Goal: Transaction & Acquisition: Book appointment/travel/reservation

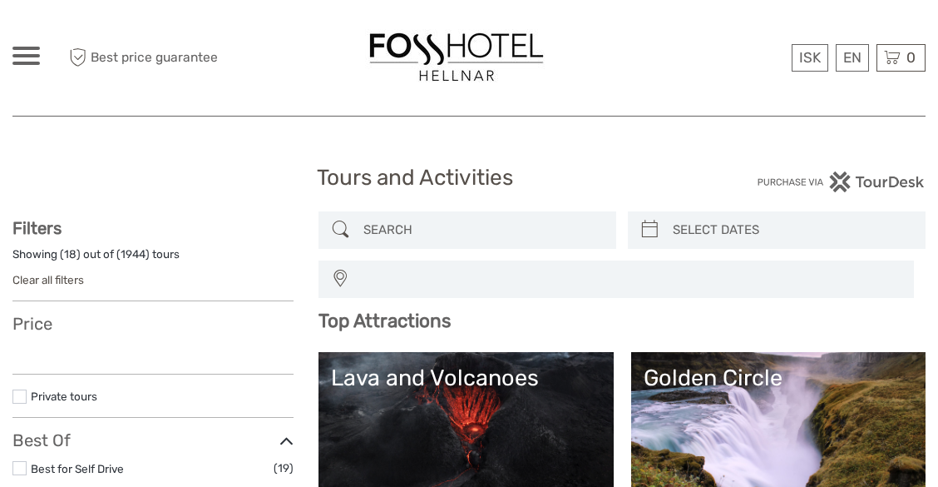
select select
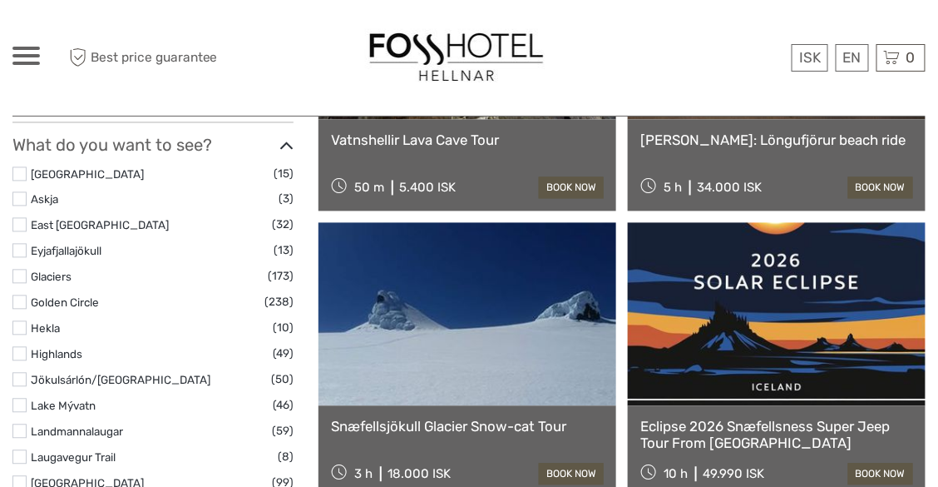
scroll to position [801, 0]
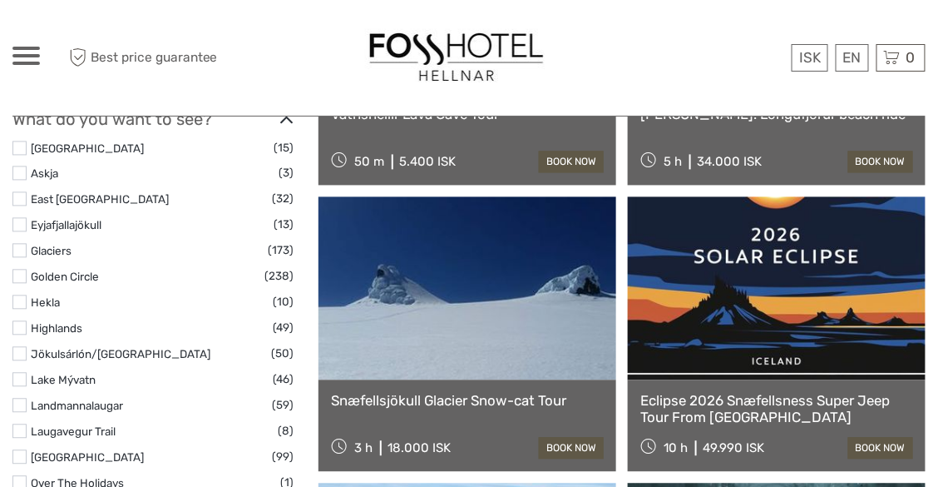
select select
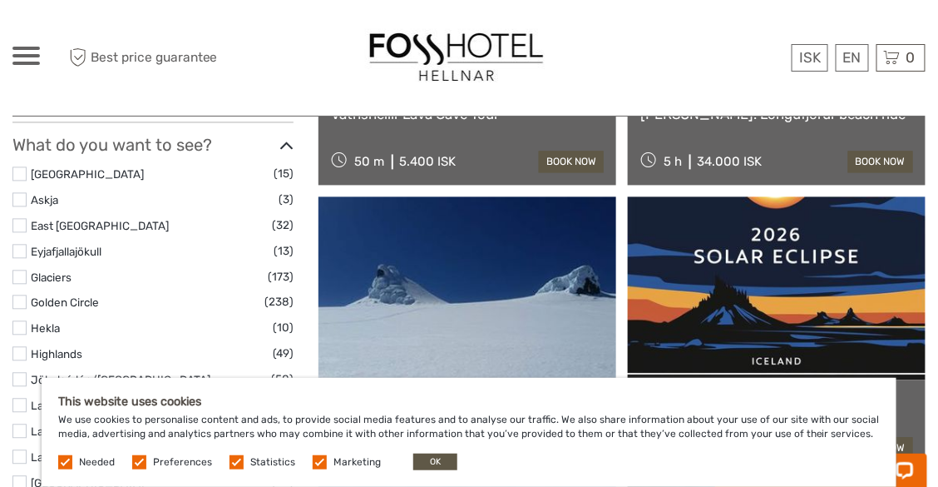
scroll to position [0, 0]
click at [433, 462] on button "OK" at bounding box center [435, 461] width 44 height 17
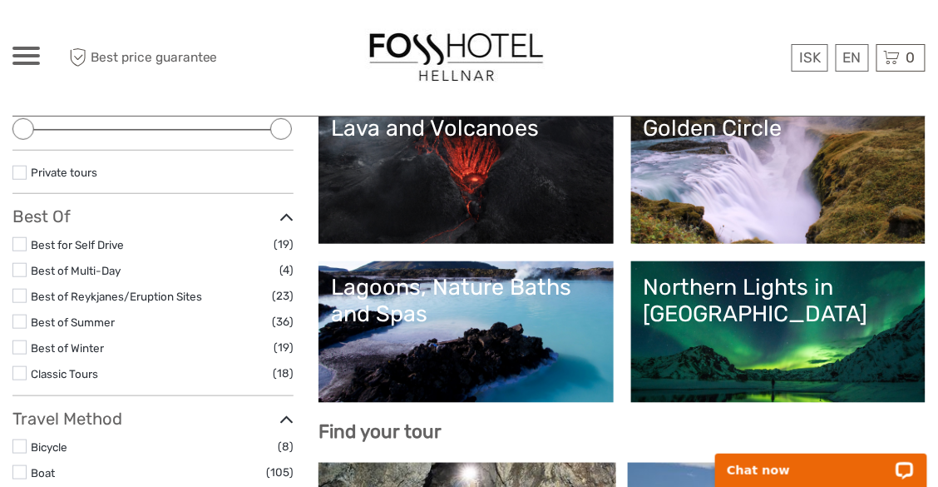
scroll to position [250, 0]
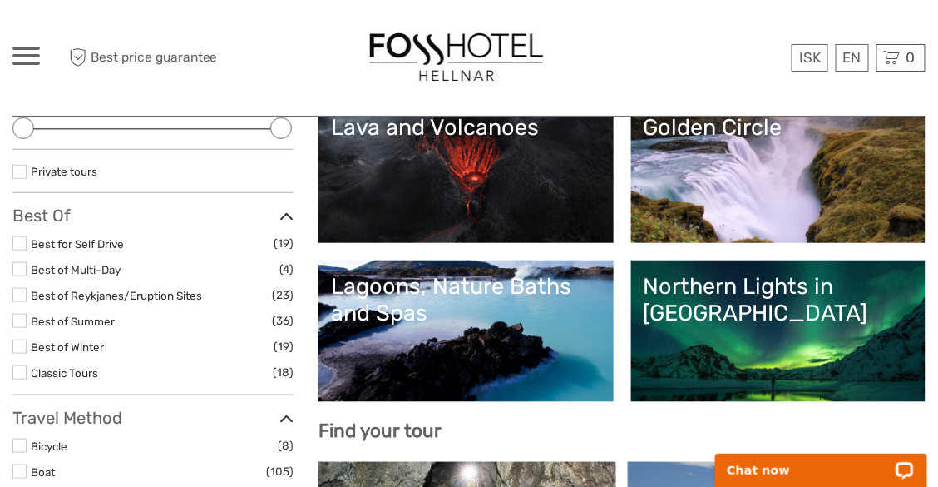
click at [813, 321] on div "Northern Lights in [GEOGRAPHIC_DATA]" at bounding box center [778, 300] width 269 height 54
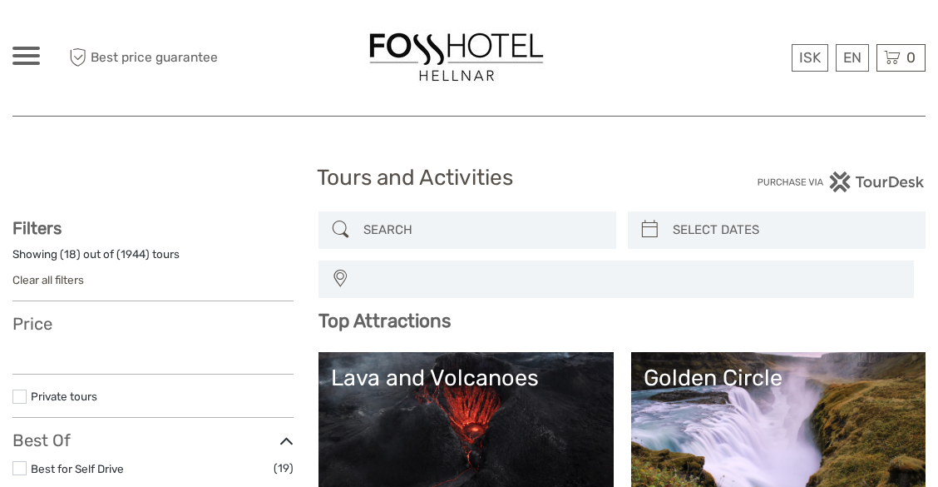
select select
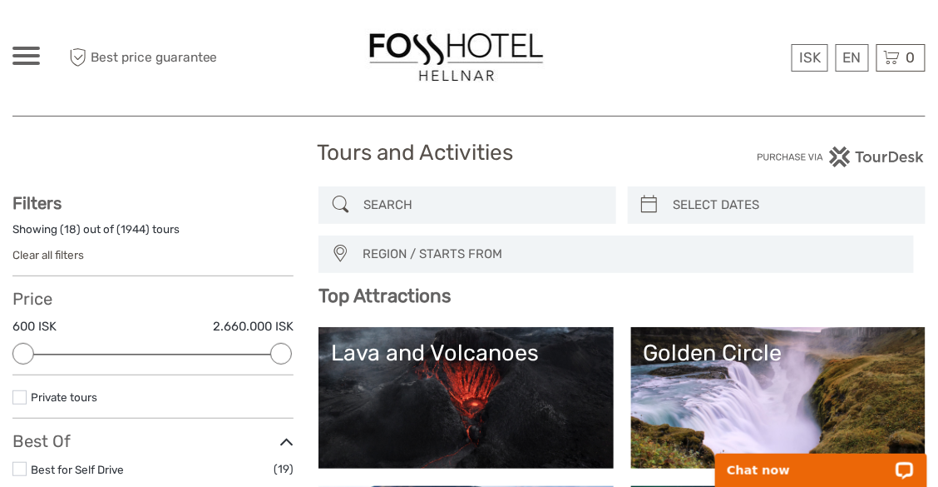
scroll to position [22, 0]
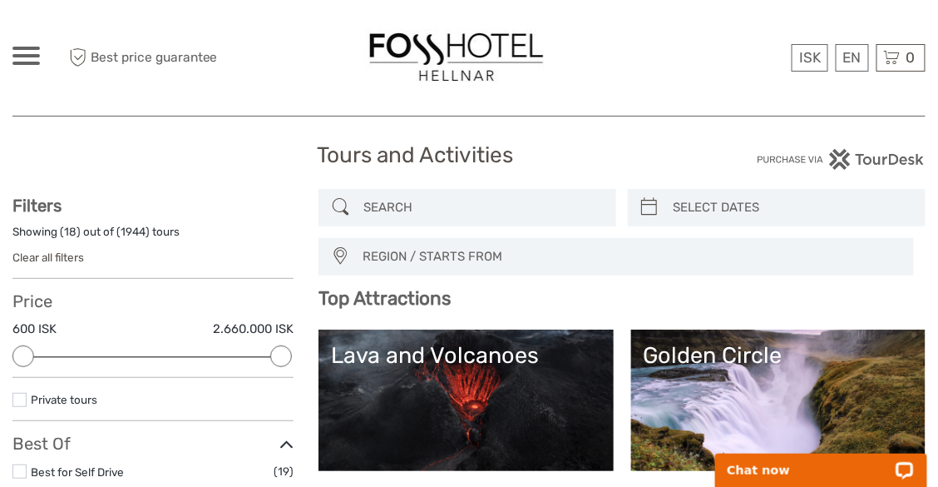
click at [485, 266] on span "REGION / STARTS FROM" at bounding box center [630, 256] width 551 height 27
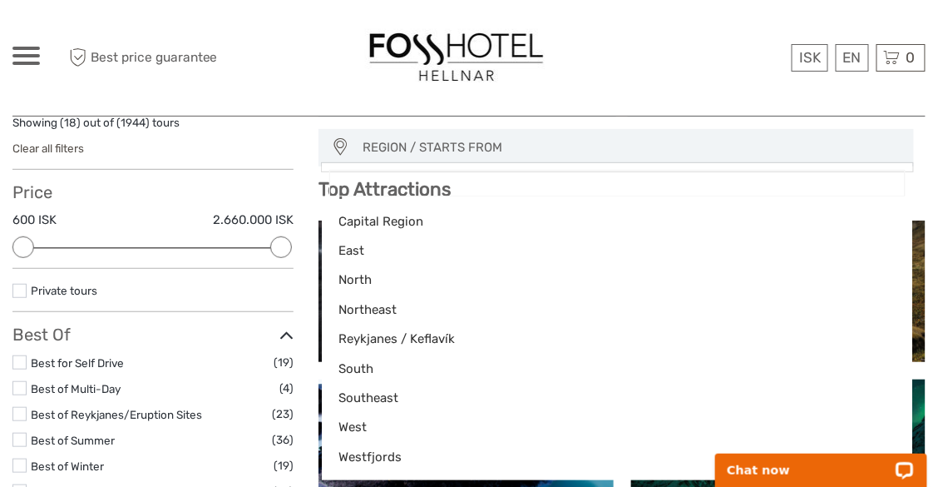
scroll to position [134, 0]
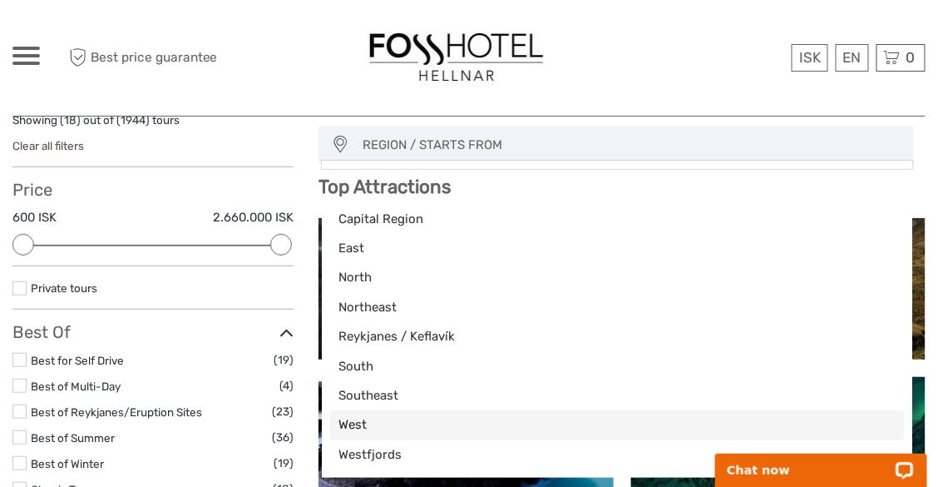
click at [391, 419] on span "West" at bounding box center [604, 424] width 530 height 17
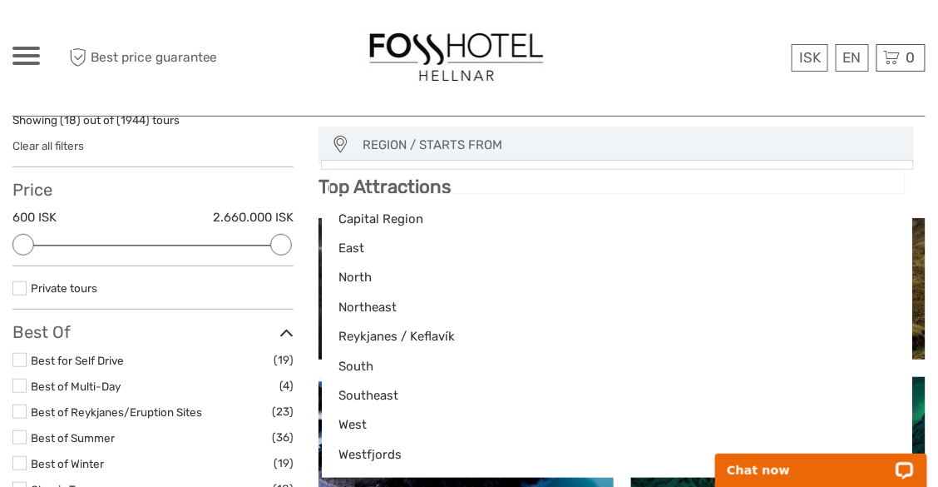
select select "West"
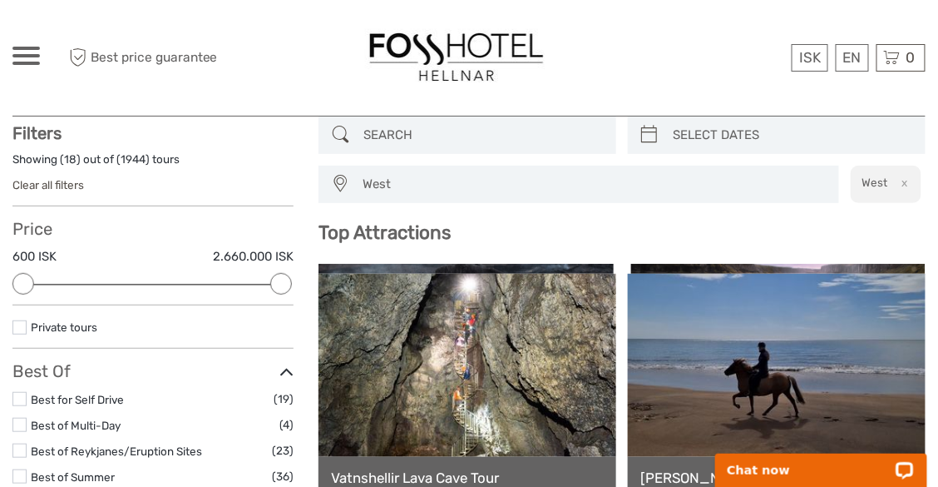
scroll to position [94, 0]
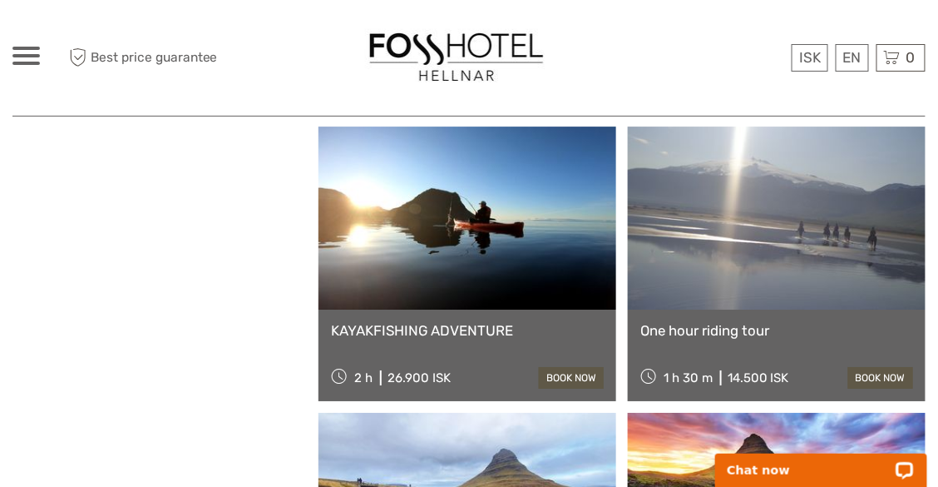
scroll to position [1569, 0]
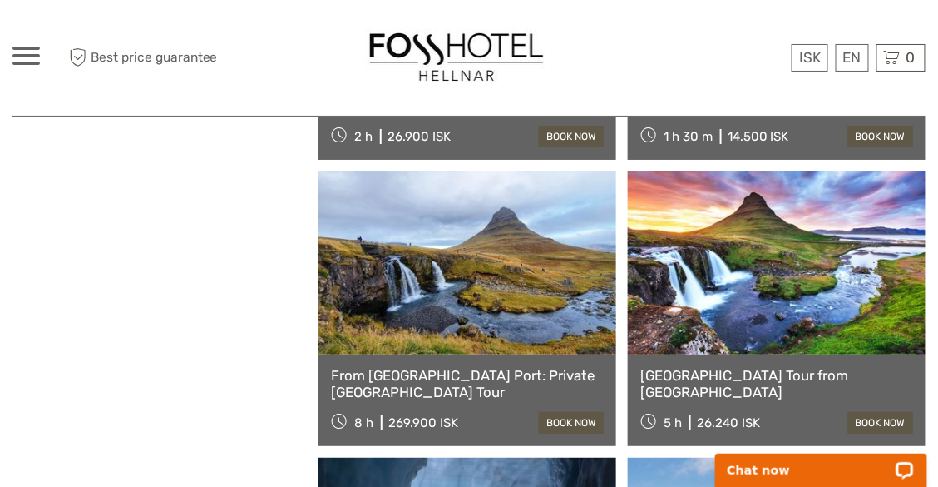
click at [467, 249] on link at bounding box center [468, 262] width 298 height 183
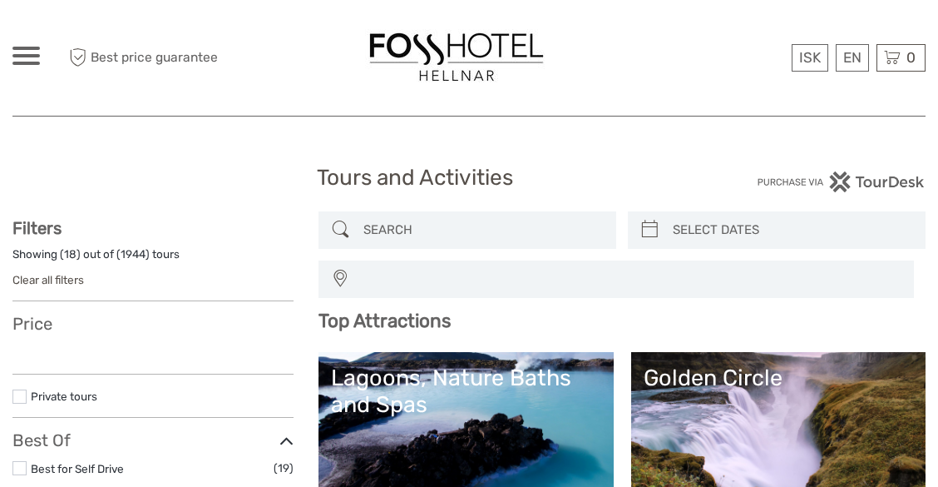
select select
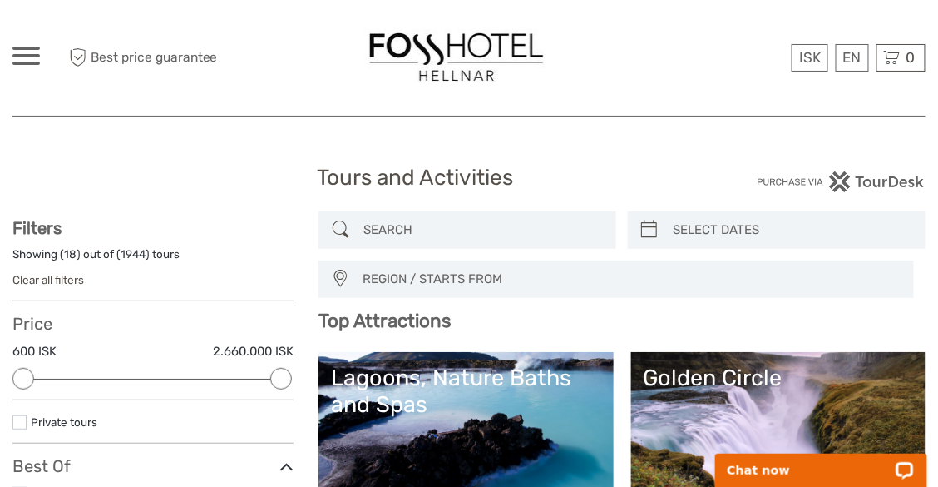
click at [26, 59] on div at bounding box center [25, 56] width 27 height 18
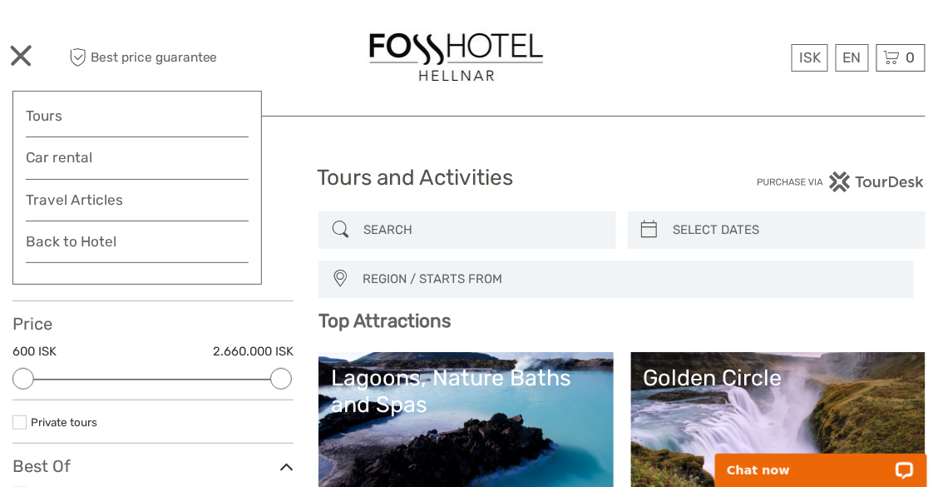
scroll to position [95, 0]
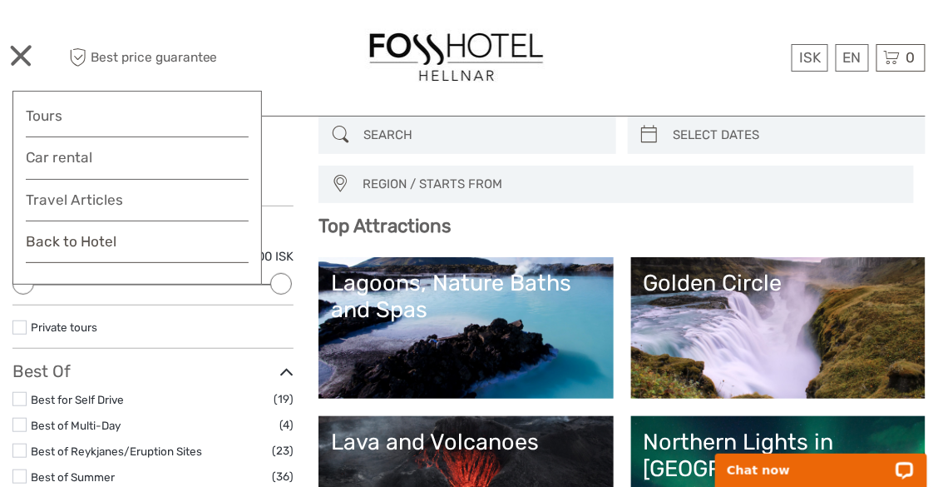
click at [89, 239] on link "Back to Hotel" at bounding box center [137, 246] width 223 height 33
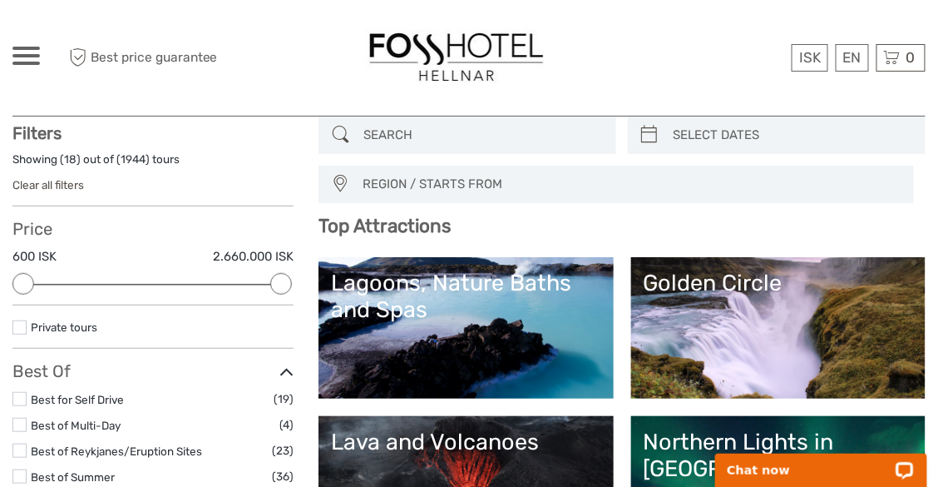
click at [27, 58] on div at bounding box center [25, 56] width 27 height 18
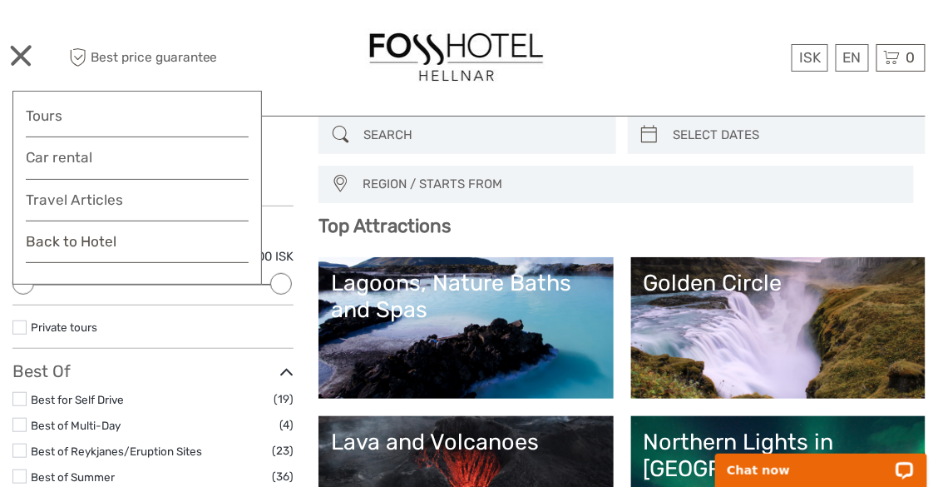
click at [89, 240] on link "Back to Hotel" at bounding box center [137, 246] width 223 height 33
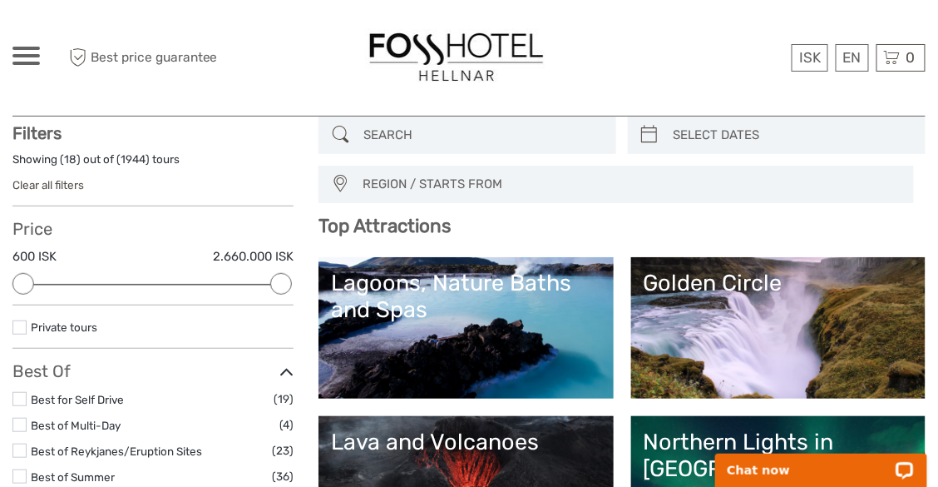
scroll to position [199, 0]
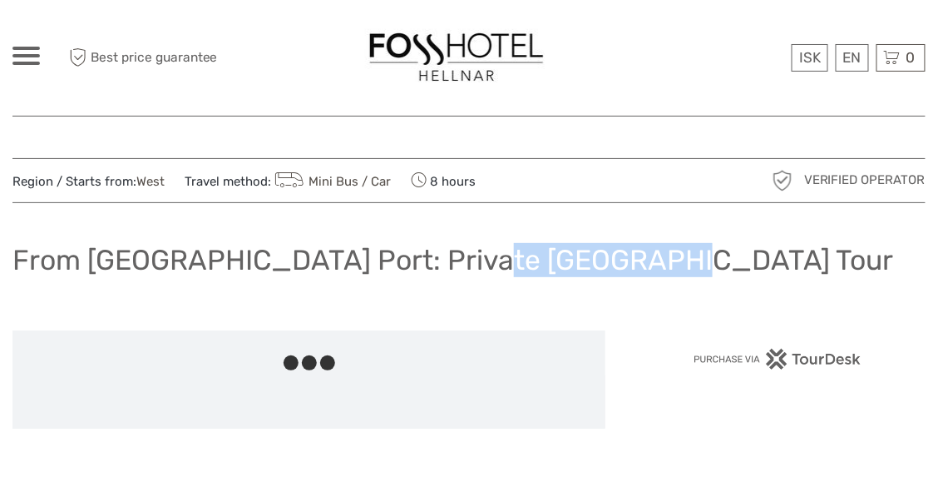
drag, startPoint x: 639, startPoint y: 261, endPoint x: 462, endPoint y: 242, distance: 178.2
click at [462, 243] on h1 "From [GEOGRAPHIC_DATA] Port: Private [GEOGRAPHIC_DATA] Tour" at bounding box center [453, 260] width 882 height 34
copy h1 "Snaefellsness"
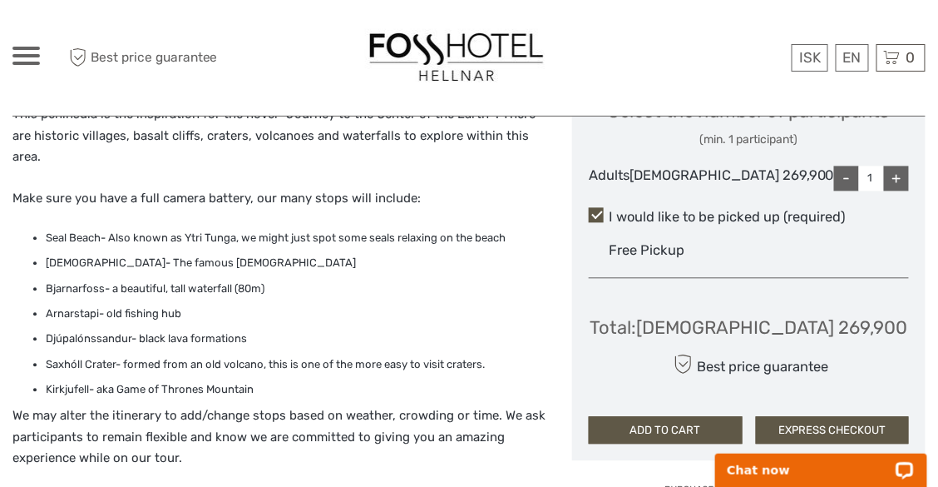
scroll to position [944, 0]
